Goal: Task Accomplishment & Management: Manage account settings

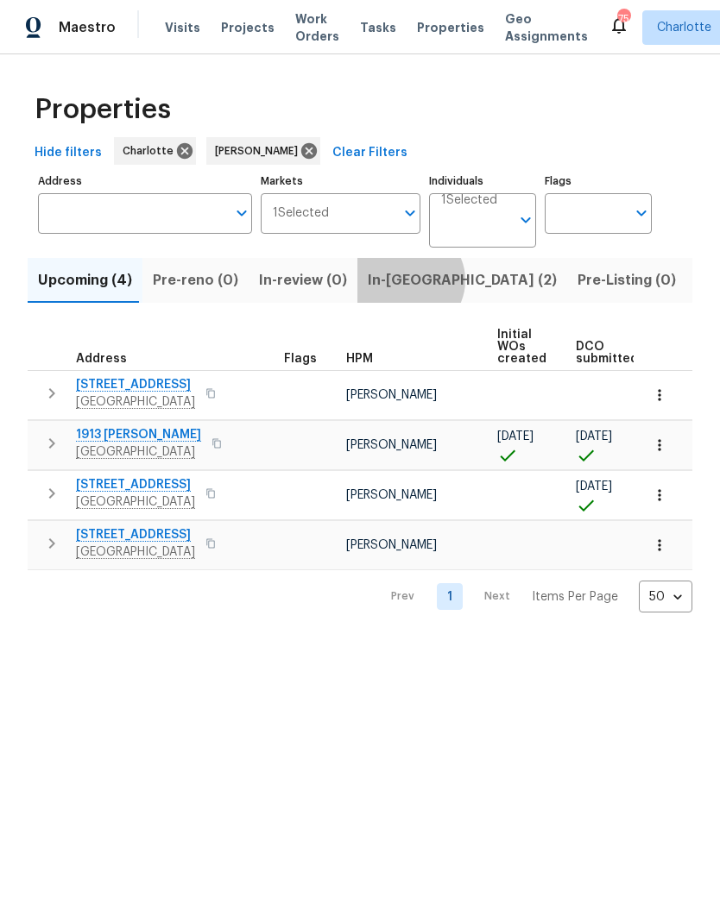
click at [396, 282] on span "In-[GEOGRAPHIC_DATA] (2)" at bounding box center [462, 280] width 189 height 24
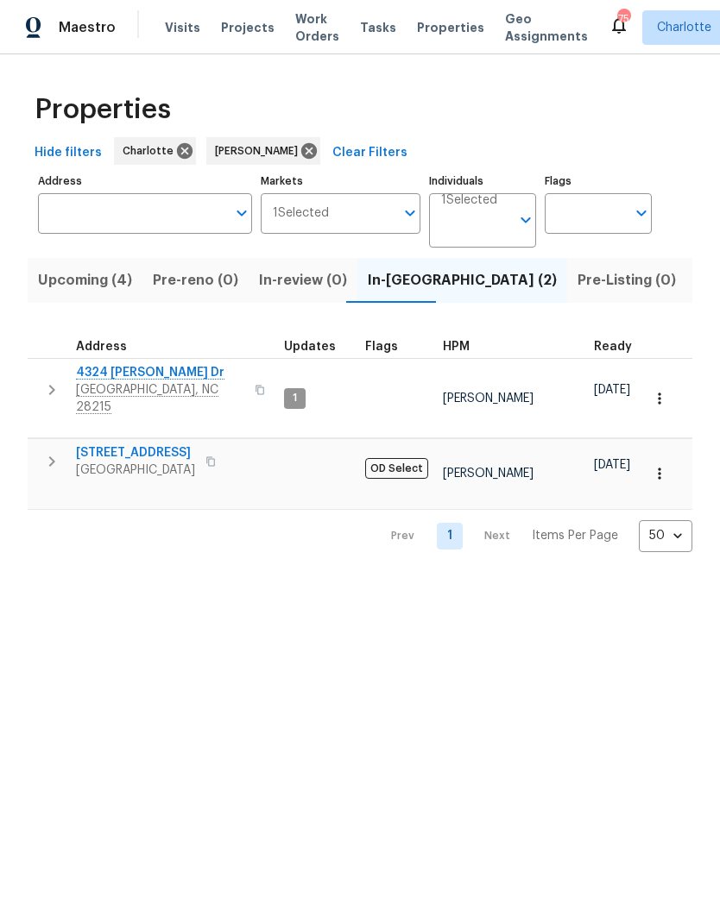
click at [104, 369] on span "4324 [PERSON_NAME] Dr" at bounding box center [160, 372] width 168 height 17
click at [50, 386] on icon "button" at bounding box center [52, 390] width 6 height 10
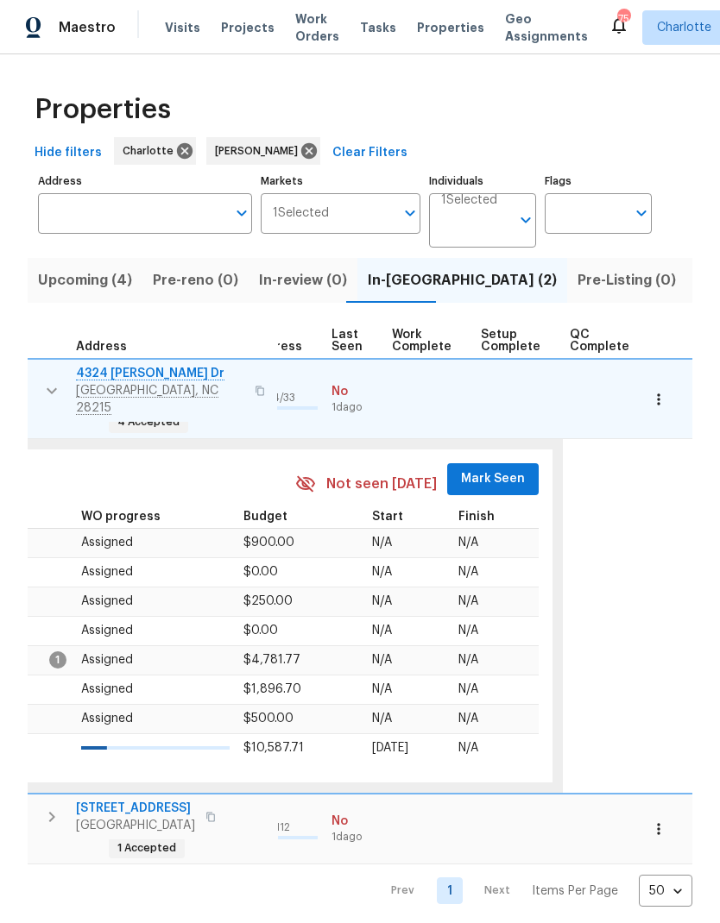
scroll to position [0, 823]
click at [508, 463] on button "Mark Seen" at bounding box center [493, 479] width 91 height 32
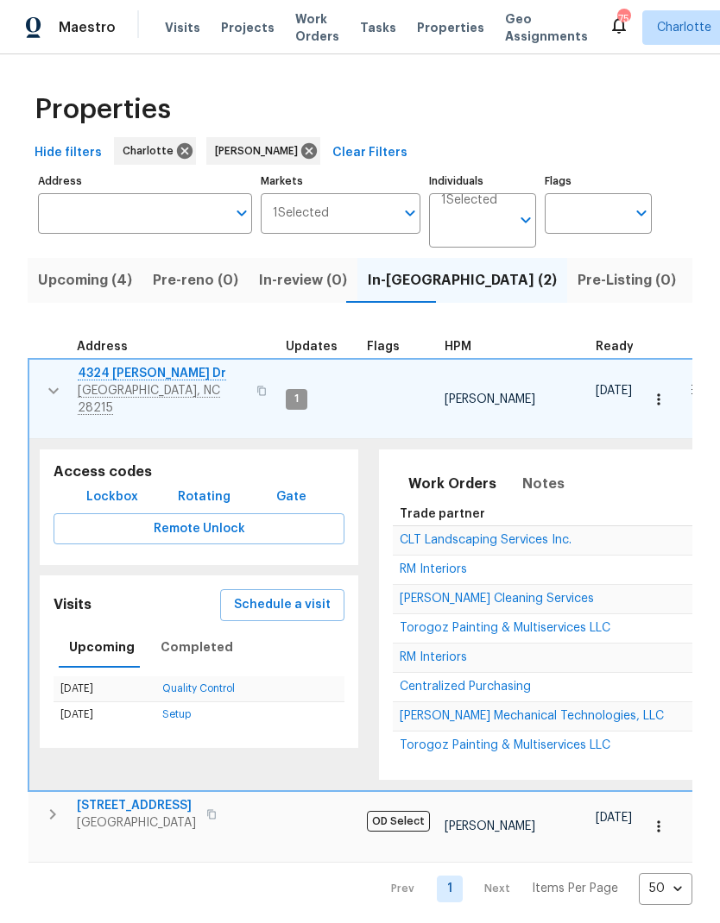
scroll to position [14, 0]
click at [57, 804] on icon "button" at bounding box center [52, 814] width 21 height 21
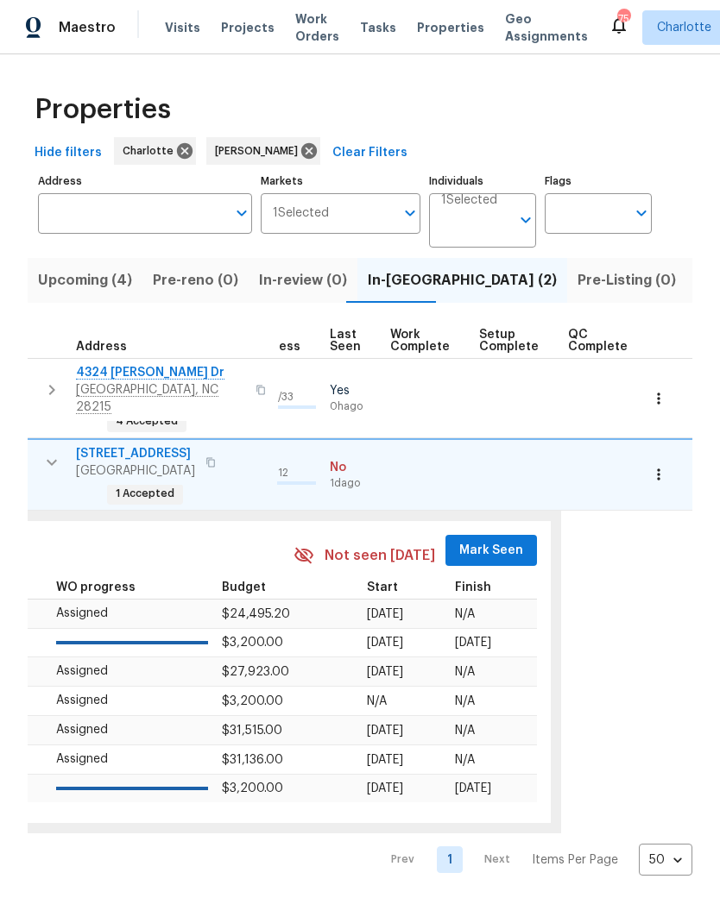
scroll to position [0, 823]
click at [498, 540] on span "Mark Seen" at bounding box center [494, 551] width 64 height 22
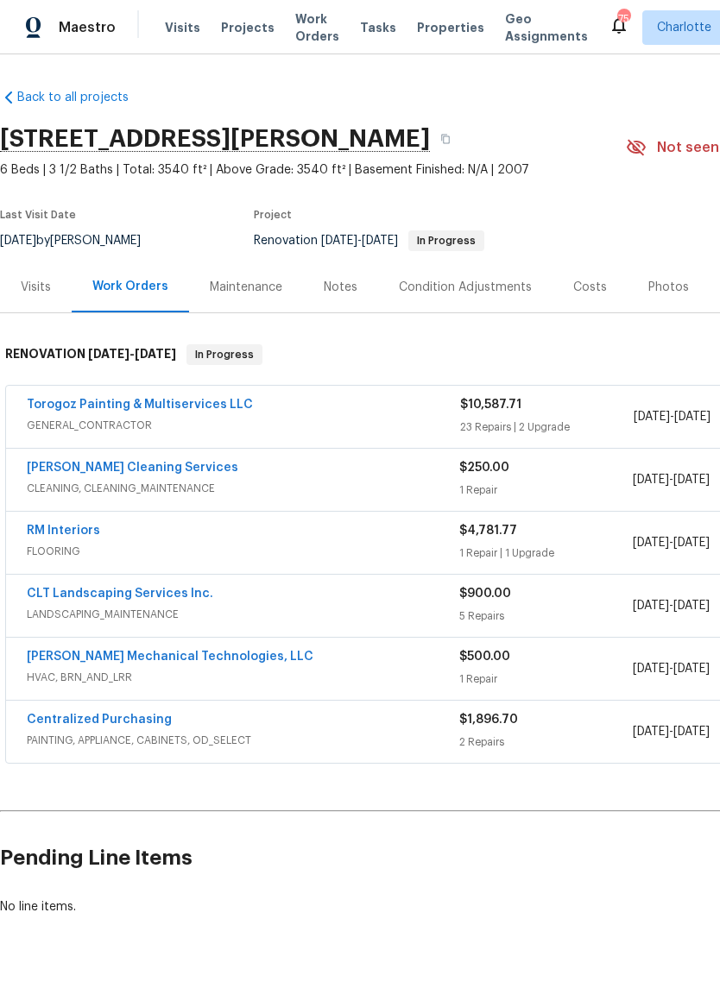
click at [83, 536] on link "RM Interiors" at bounding box center [63, 531] width 73 height 12
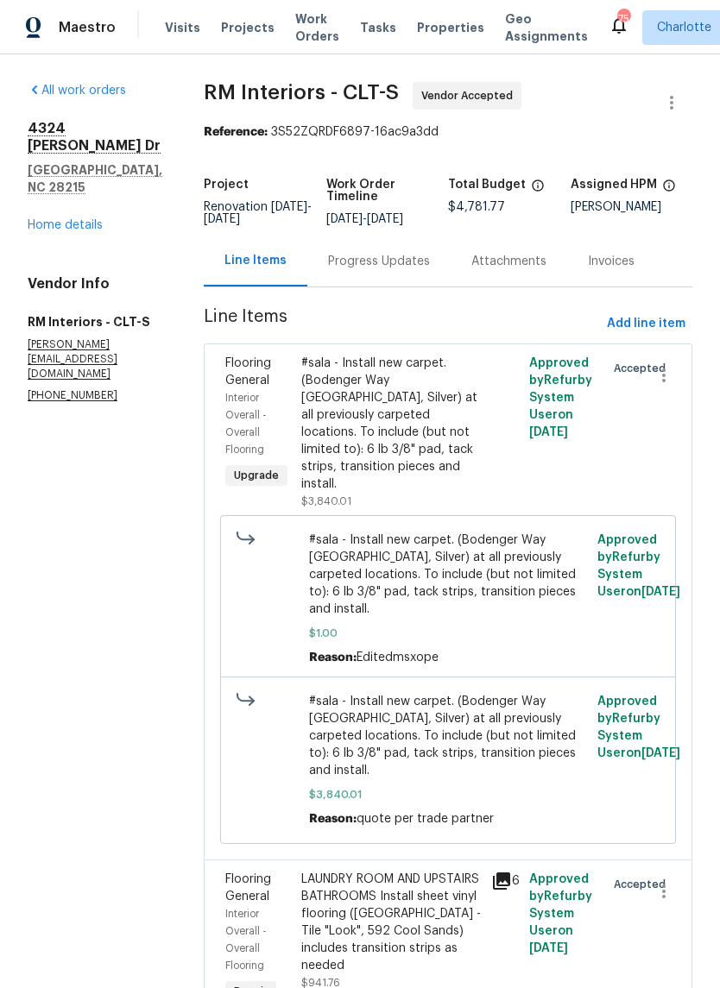
click at [386, 257] on div "Progress Updates" at bounding box center [379, 261] width 102 height 17
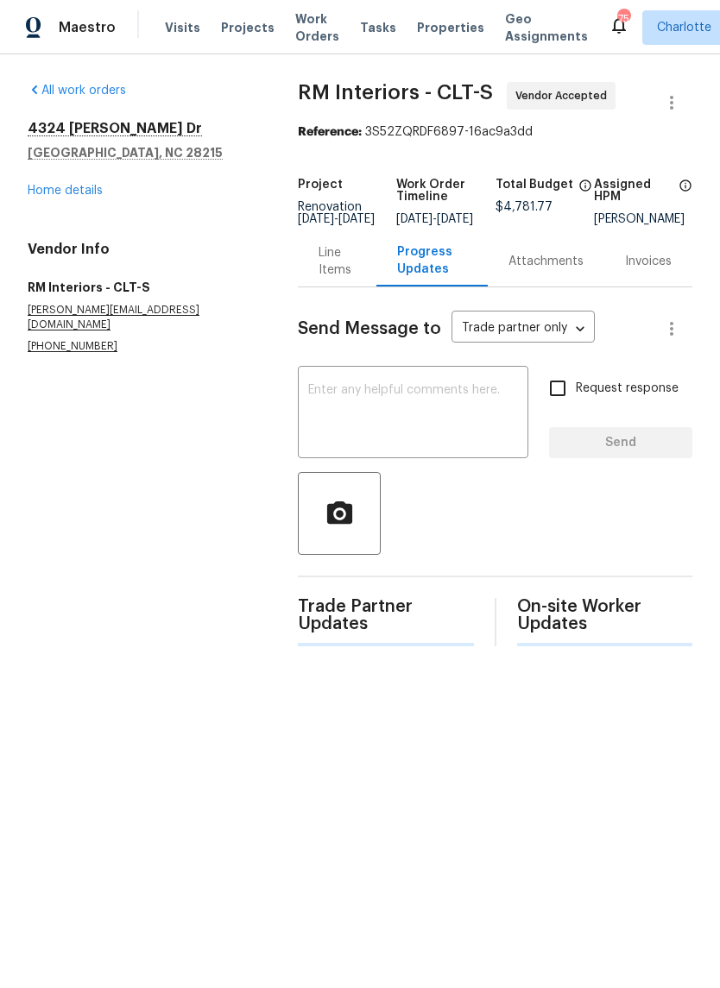
click at [489, 414] on textarea at bounding box center [413, 414] width 210 height 60
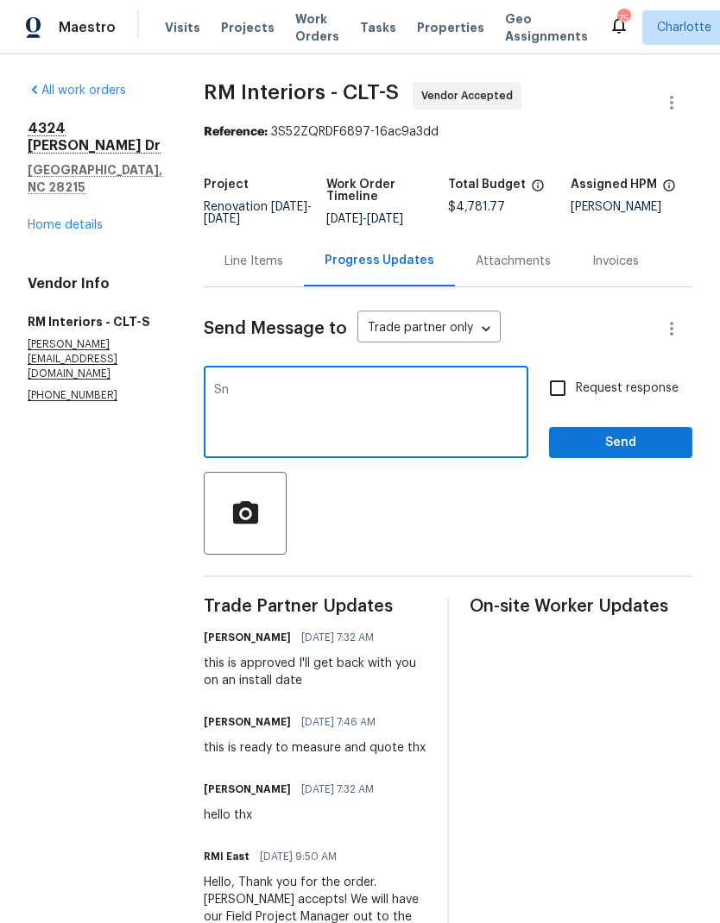
type textarea "S"
type textarea "Can you install on Tuesday here"
click at [562, 395] on input "Request response" at bounding box center [557, 388] width 36 height 36
checkbox input "true"
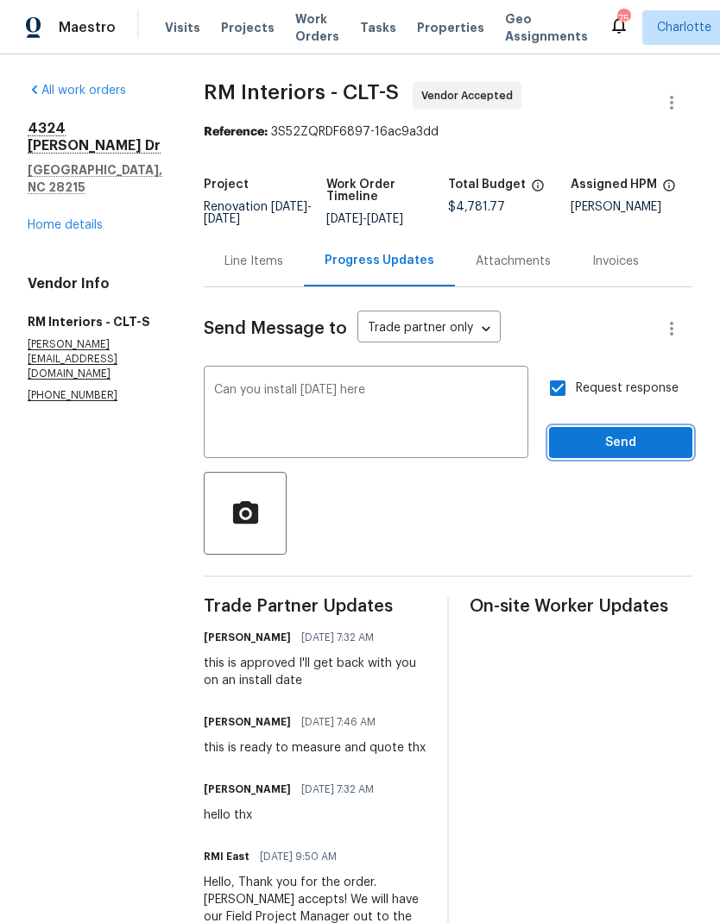
click at [641, 453] on span "Send" at bounding box center [621, 443] width 116 height 22
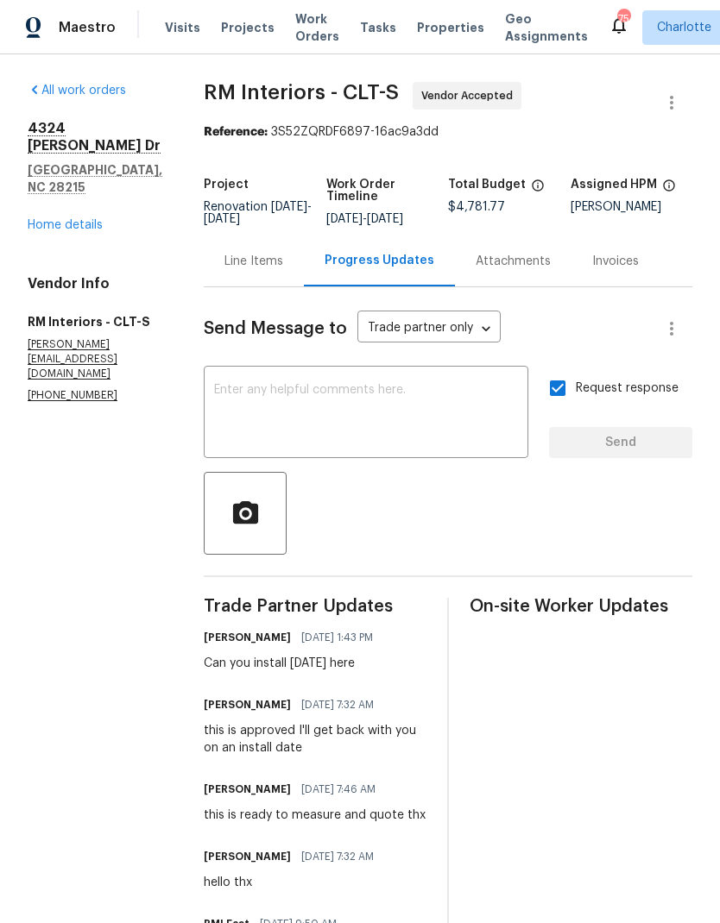
click at [84, 219] on link "Home details" at bounding box center [65, 225] width 75 height 12
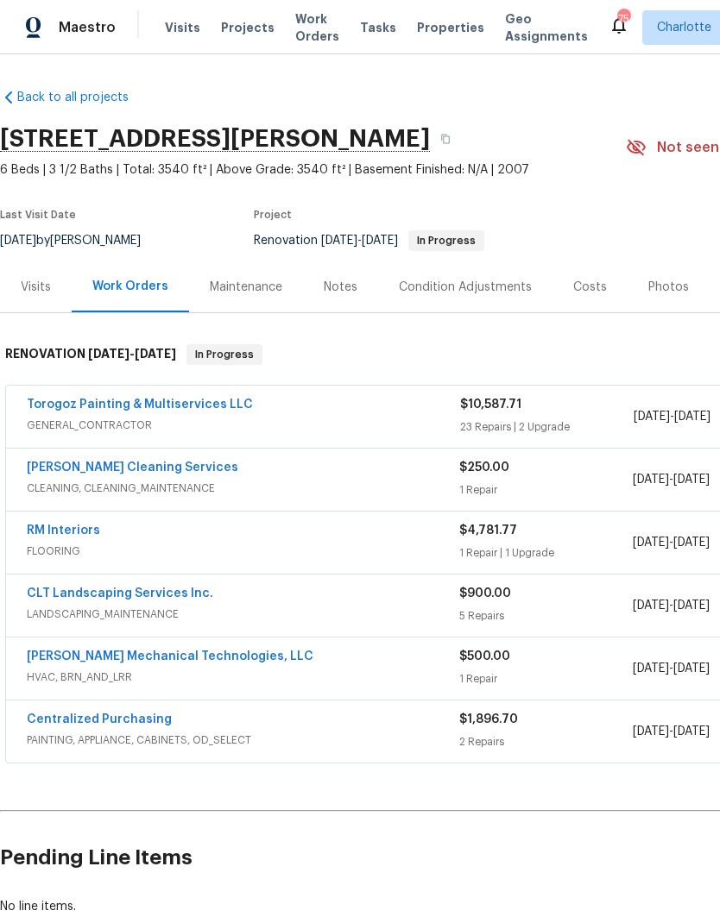
click at [98, 595] on link "CLT Landscaping Services Inc." at bounding box center [120, 594] width 186 height 12
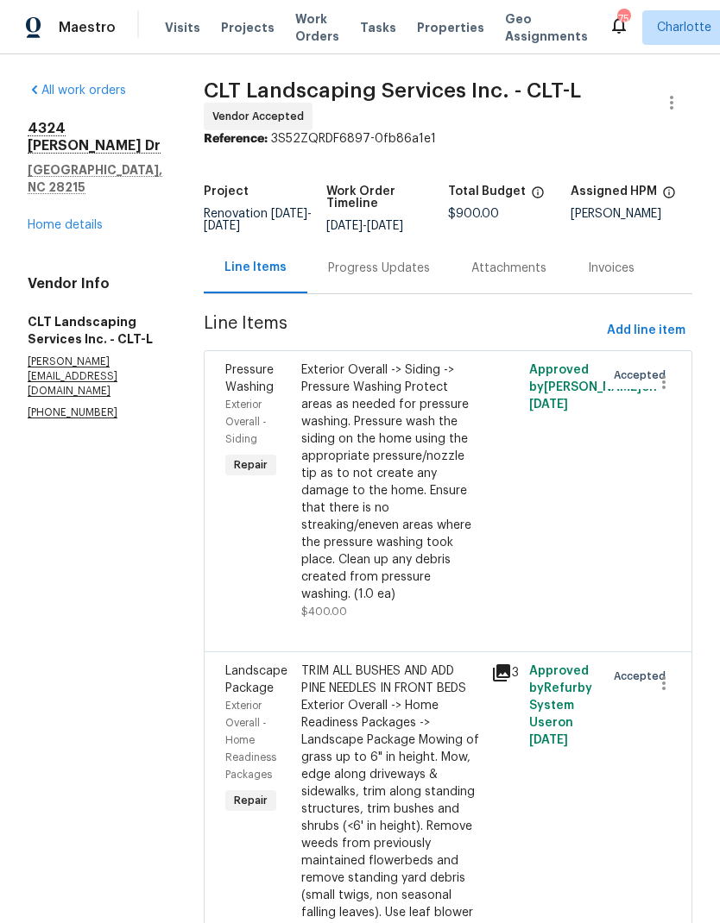
click at [98, 219] on link "Home details" at bounding box center [65, 225] width 75 height 12
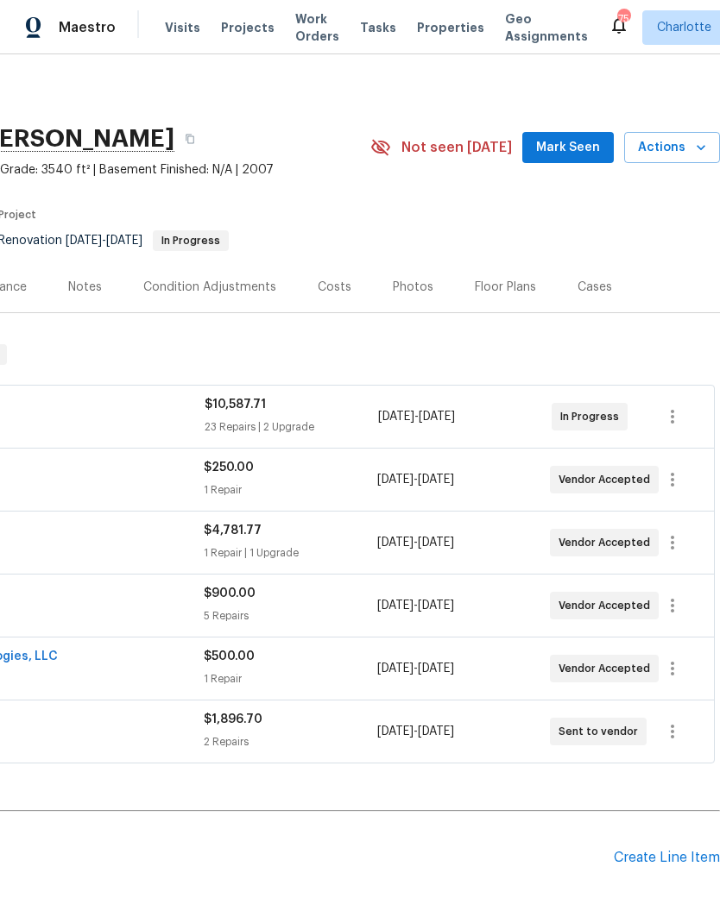
scroll to position [0, 255]
click at [671, 604] on icon "button" at bounding box center [672, 605] width 21 height 21
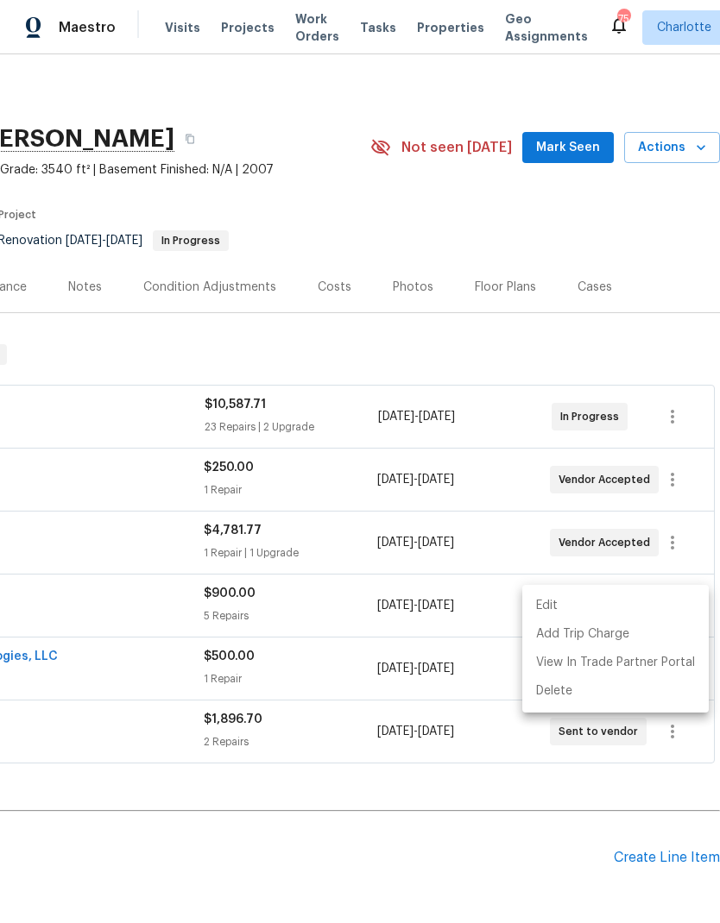
click at [660, 602] on li "Edit" at bounding box center [615, 606] width 186 height 28
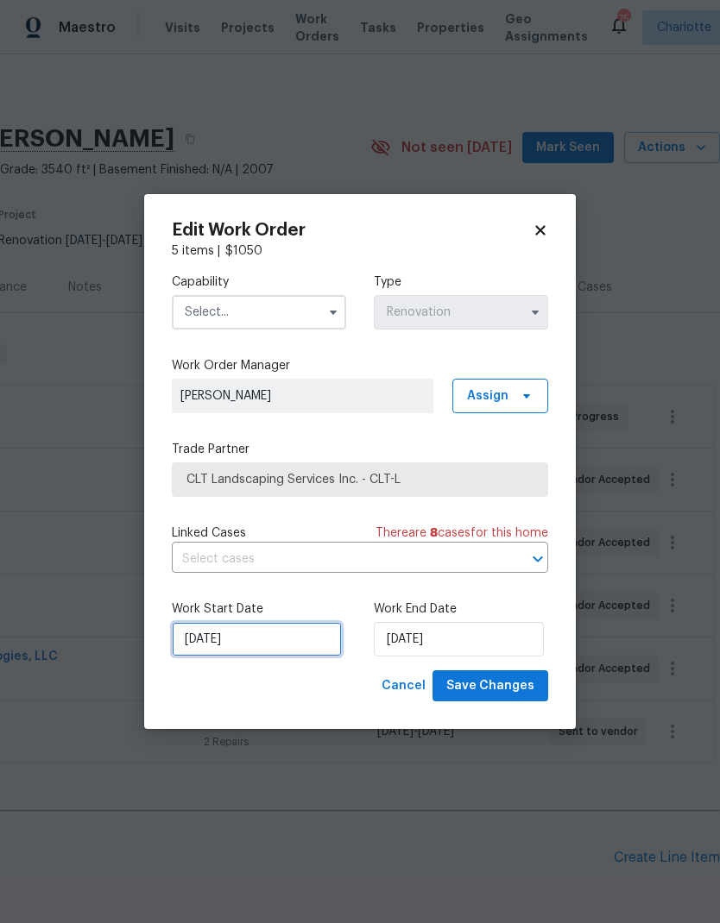
click at [254, 638] on input "9/12/2025" at bounding box center [257, 639] width 170 height 35
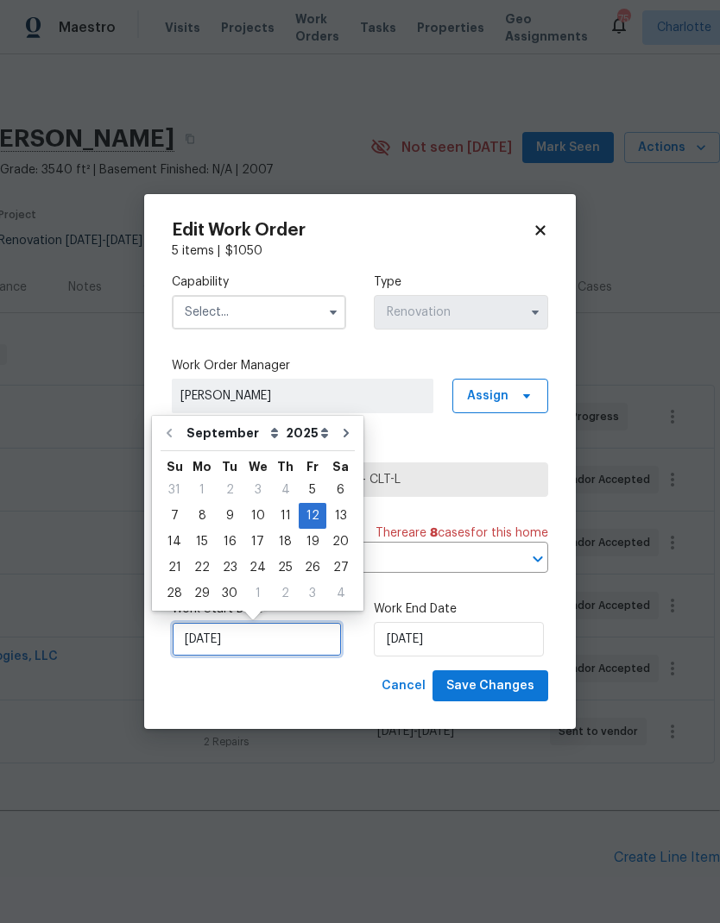
scroll to position [7, 0]
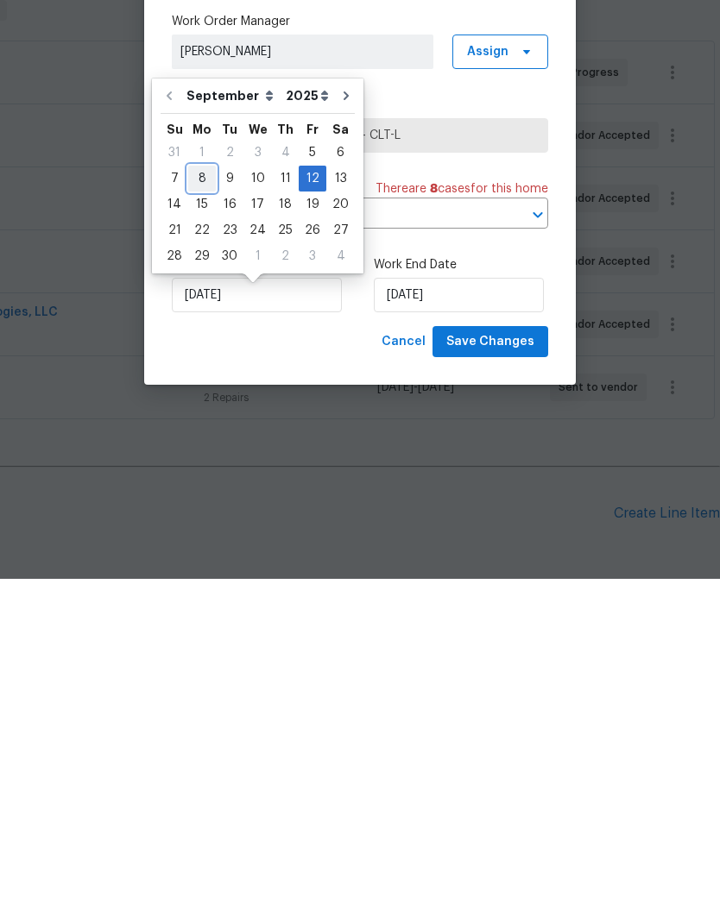
click at [206, 511] on div "8" at bounding box center [202, 523] width 28 height 24
type input "9/8/2025"
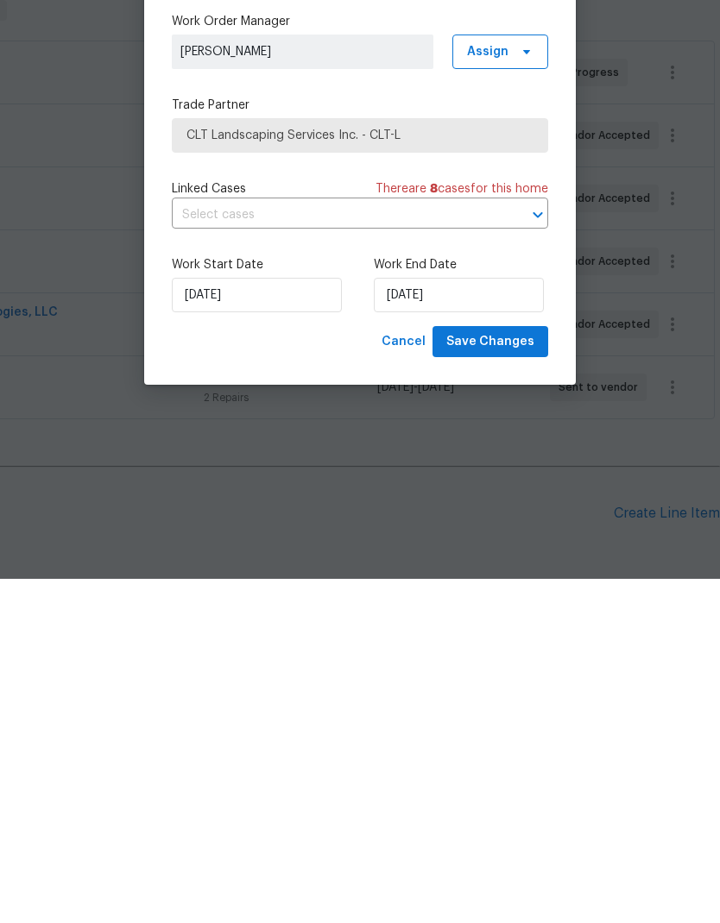
scroll to position [69, 0]
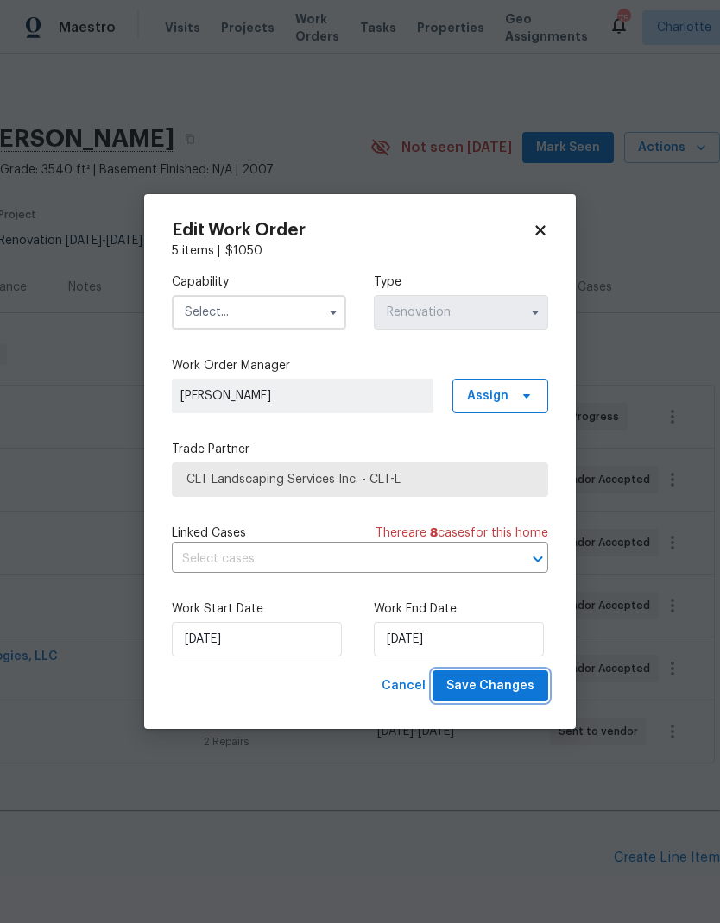
click at [535, 691] on button "Save Changes" at bounding box center [490, 687] width 116 height 32
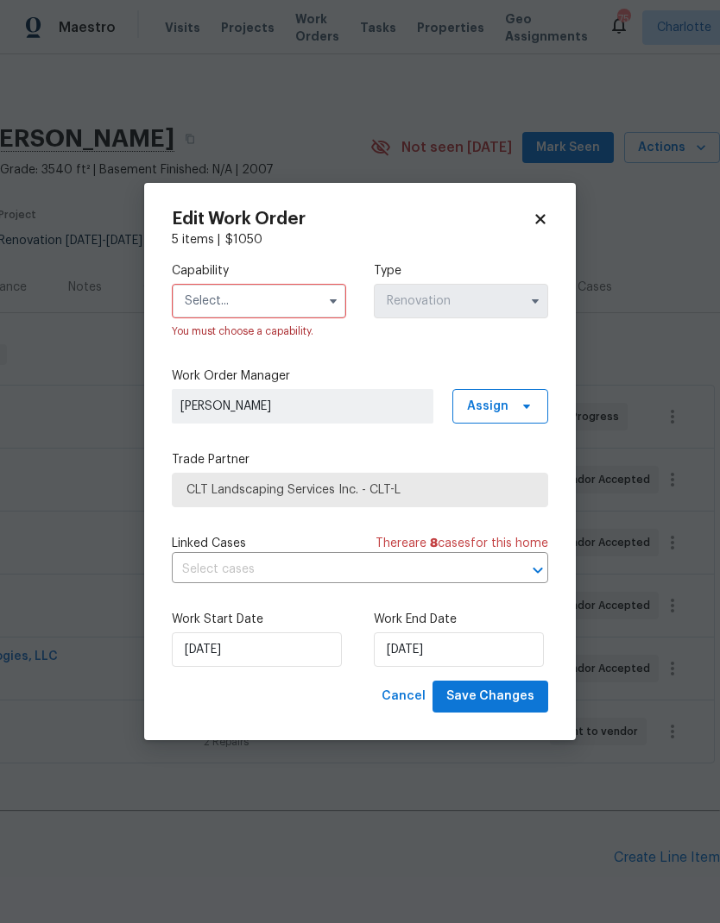
click at [314, 301] on input "text" at bounding box center [259, 301] width 174 height 35
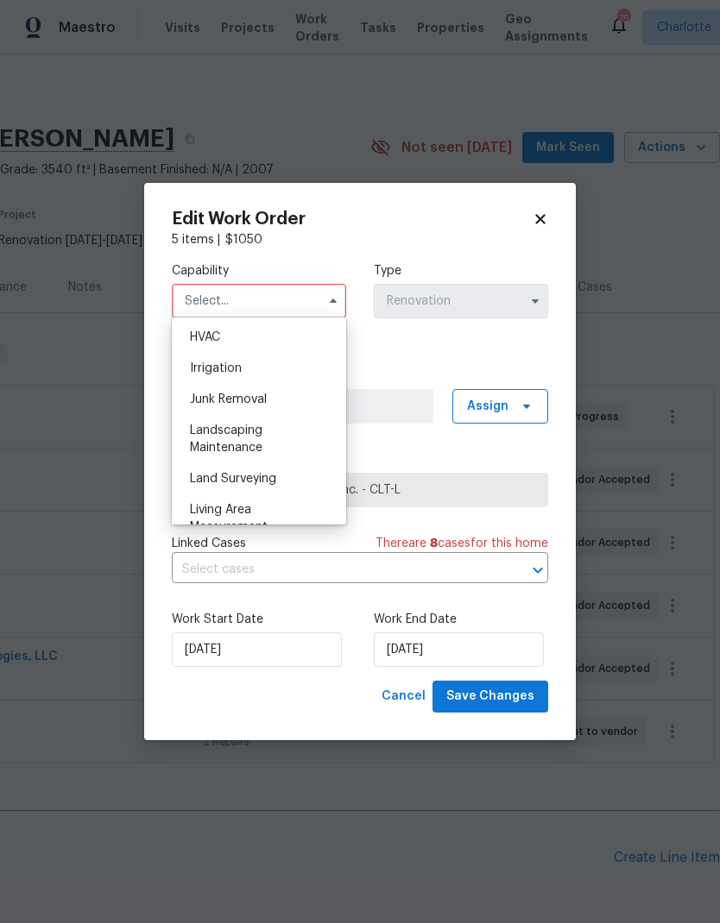
scroll to position [1043, 0]
click at [313, 433] on div "Landscaping Maintenance" at bounding box center [259, 438] width 166 height 48
type input "Landscaping Maintenance"
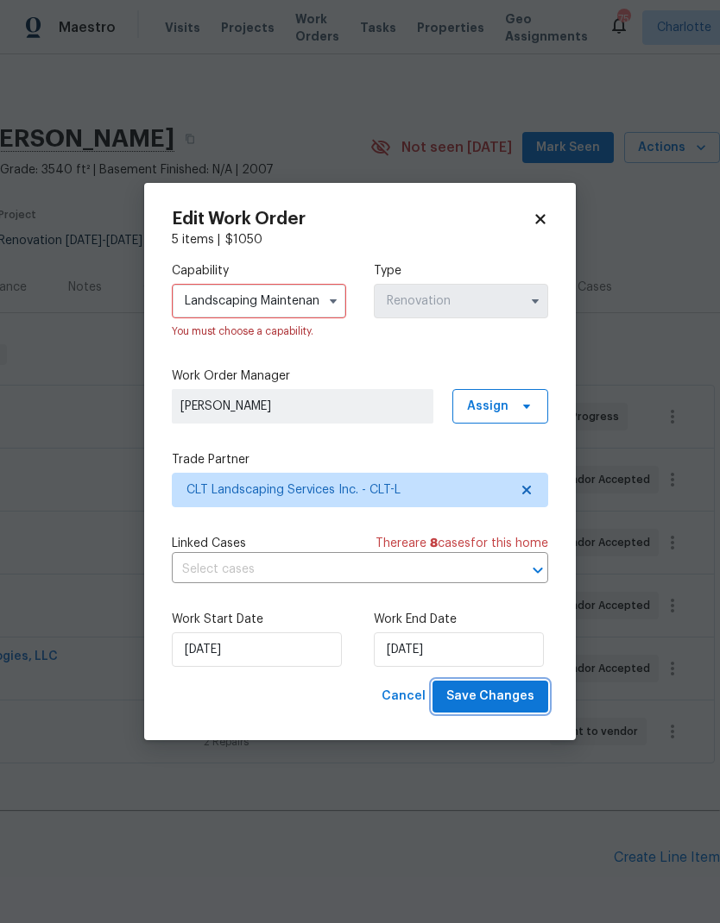
click at [526, 696] on span "Save Changes" at bounding box center [490, 697] width 88 height 22
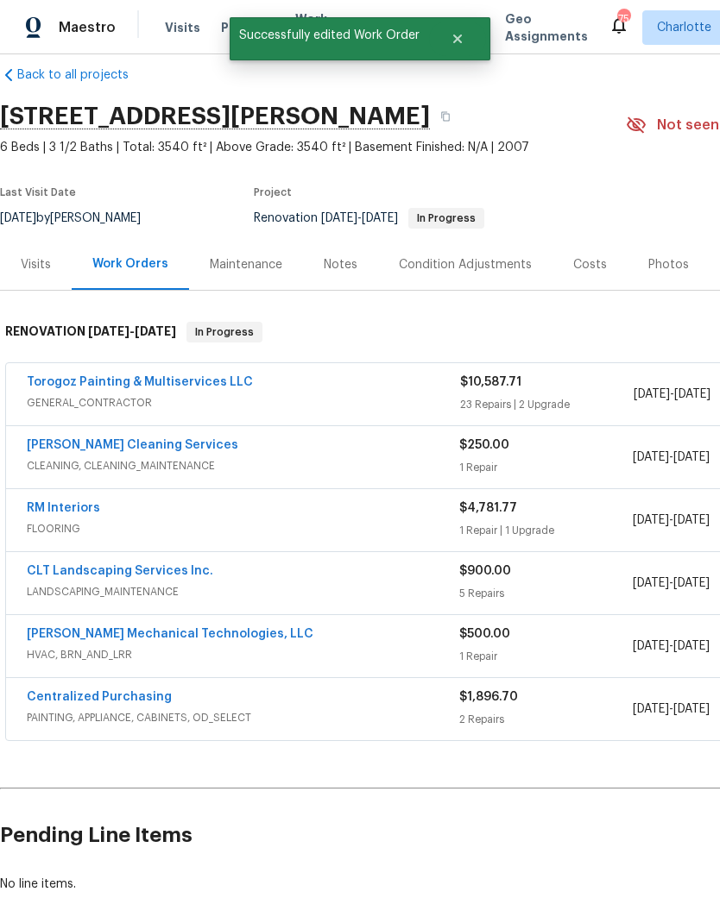
scroll to position [22, 0]
click at [41, 565] on link "CLT Landscaping Services Inc." at bounding box center [120, 571] width 186 height 12
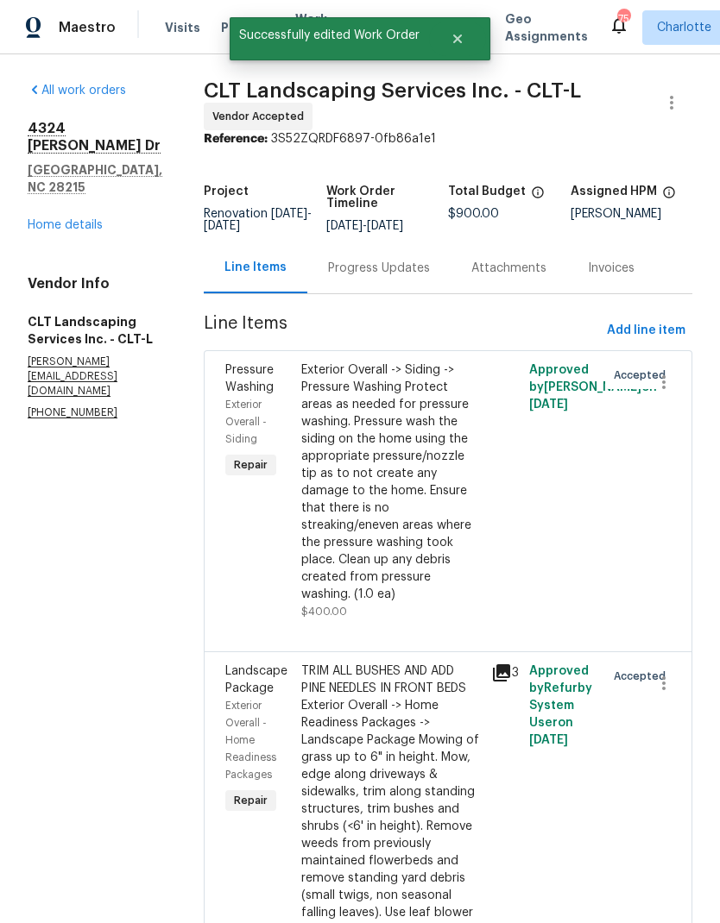
click at [401, 277] on div "Progress Updates" at bounding box center [378, 268] width 143 height 51
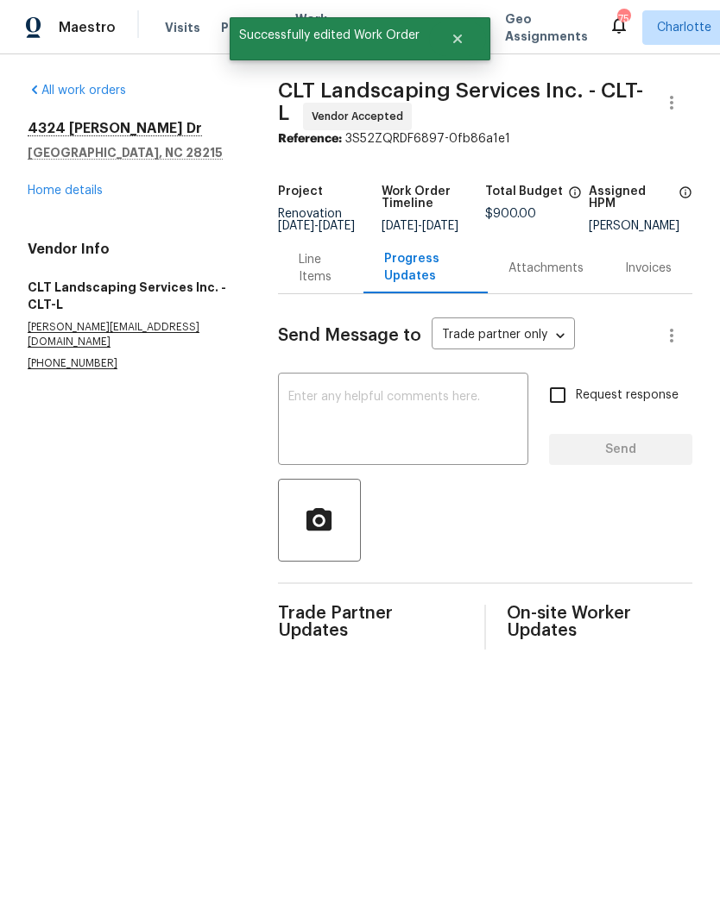
click at [476, 419] on textarea at bounding box center [403, 421] width 230 height 60
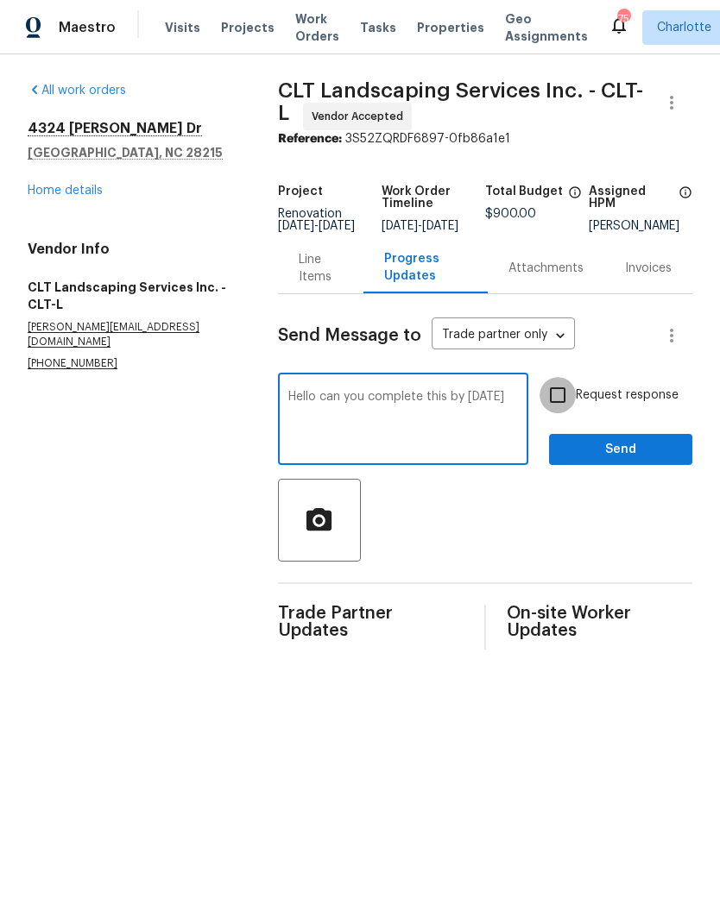
type textarea "Hello can you complete this by Wednesday"
click at [569, 404] on input "Request response" at bounding box center [557, 395] width 36 height 36
checkbox input "true"
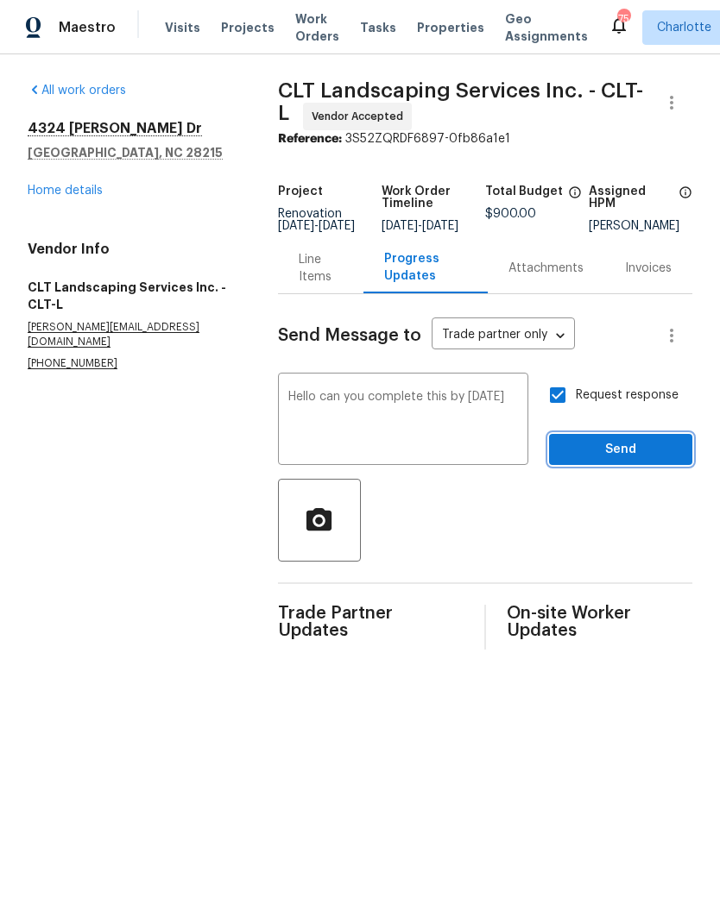
click at [633, 466] on button "Send" at bounding box center [620, 450] width 143 height 32
